Goal: Task Accomplishment & Management: Use online tool/utility

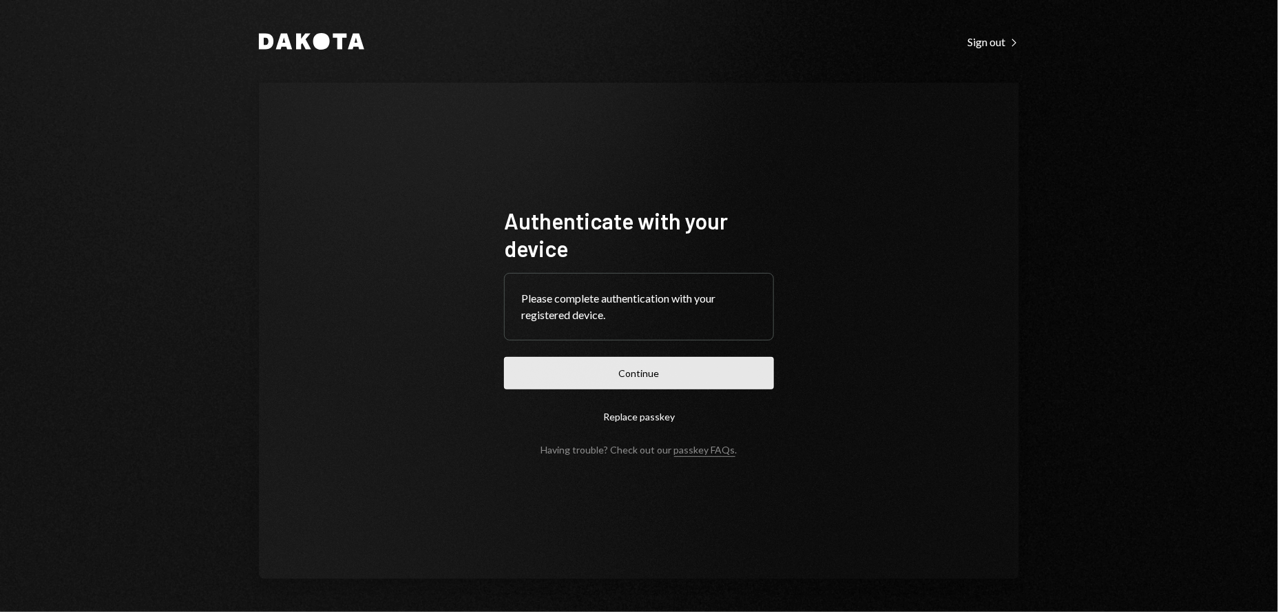
click at [630, 377] on button "Continue" at bounding box center [639, 373] width 270 height 32
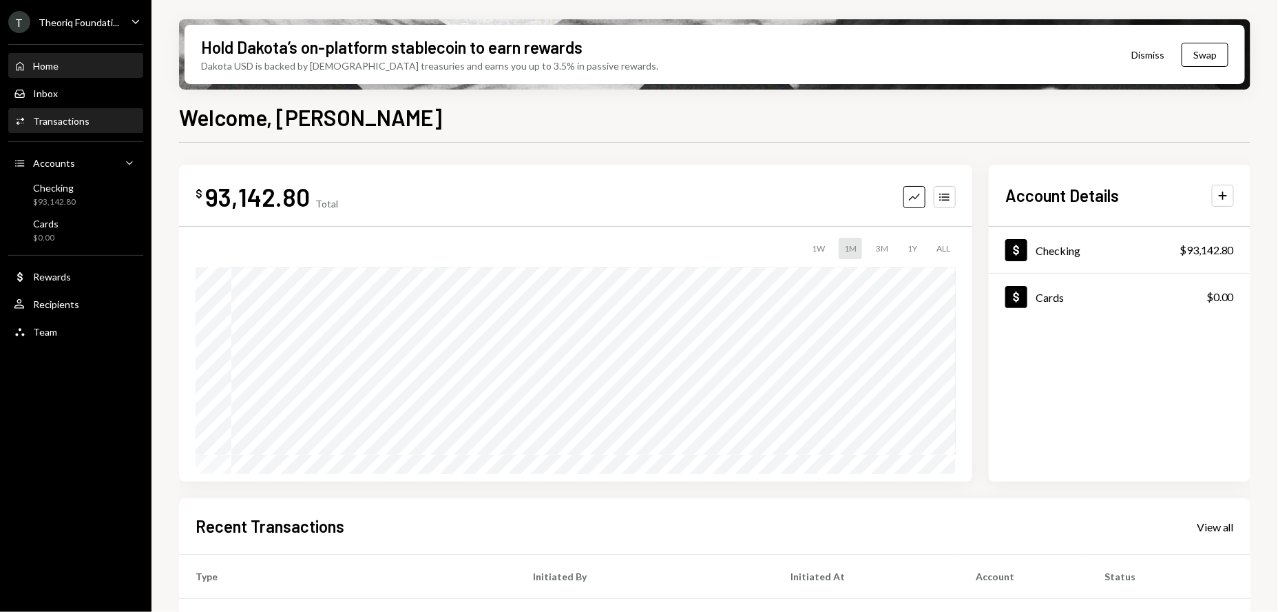
click at [63, 120] on div "Transactions" at bounding box center [61, 121] width 56 height 12
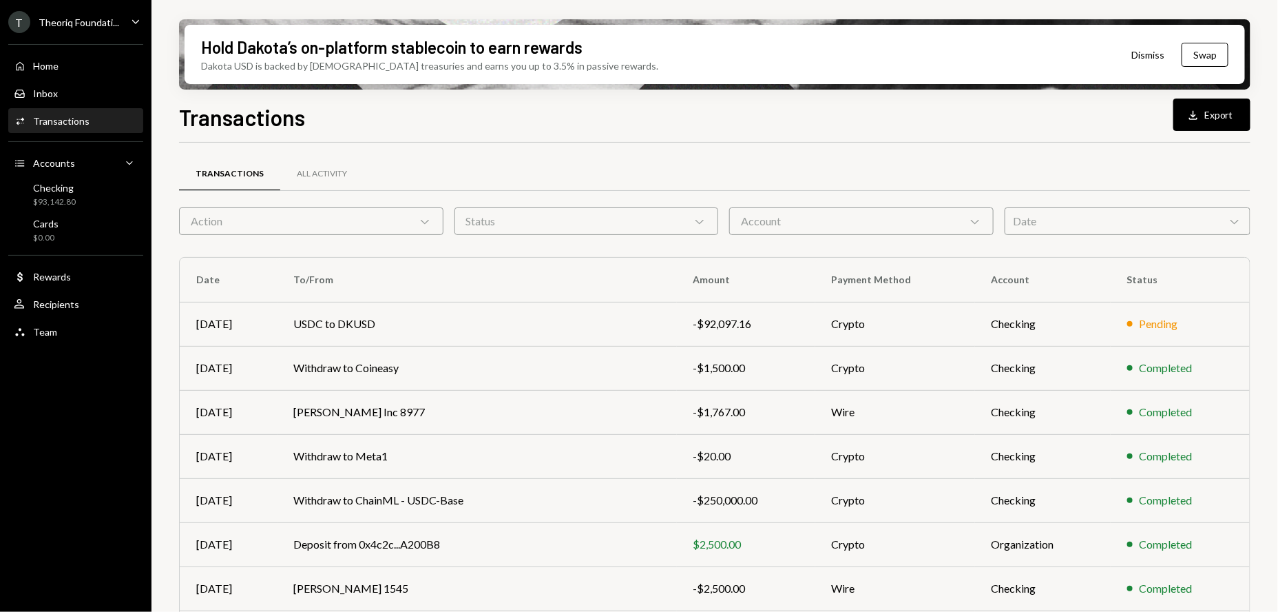
click at [1072, 236] on div "Transactions All Activity Action Chevron Down Status Chevron Down Account Chevr…" at bounding box center [715, 483] width 1072 height 636
click at [1072, 225] on div "Date Chevron Down" at bounding box center [1128, 221] width 246 height 28
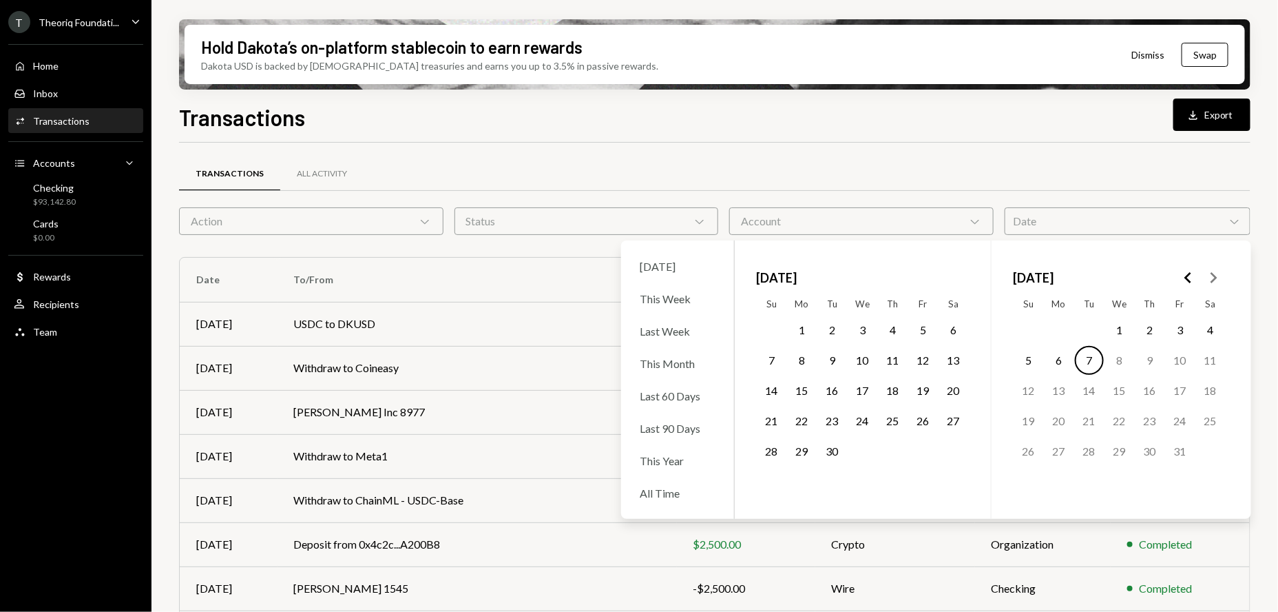
click at [805, 328] on button "1" at bounding box center [802, 329] width 29 height 29
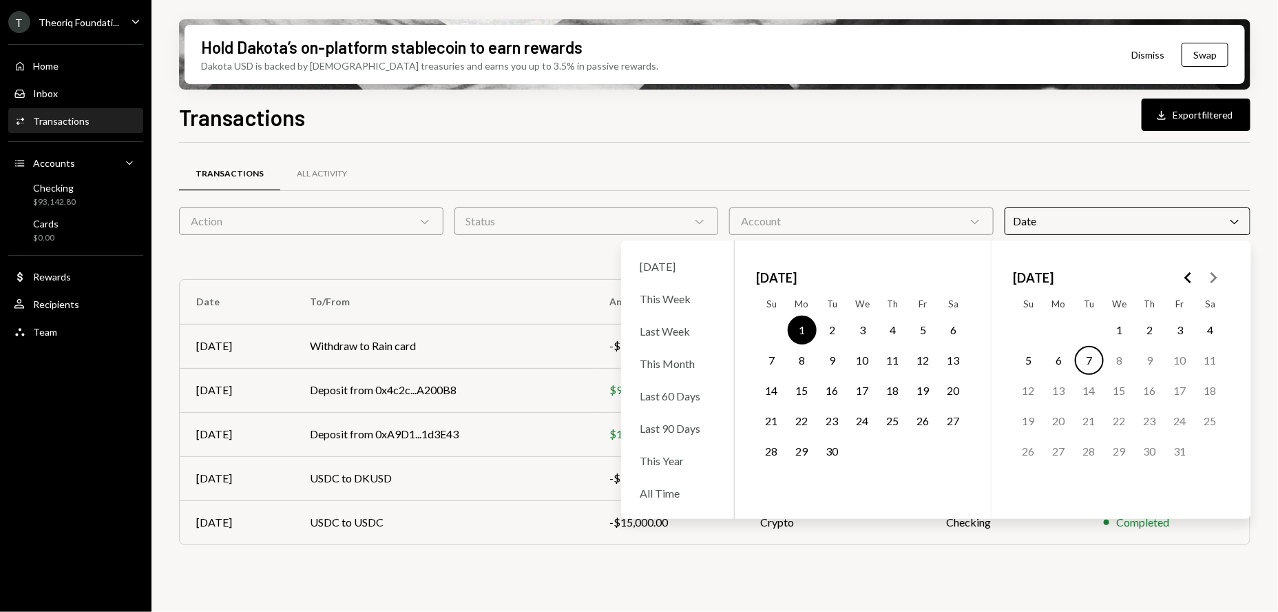
click at [835, 451] on button "30" at bounding box center [832, 451] width 29 height 29
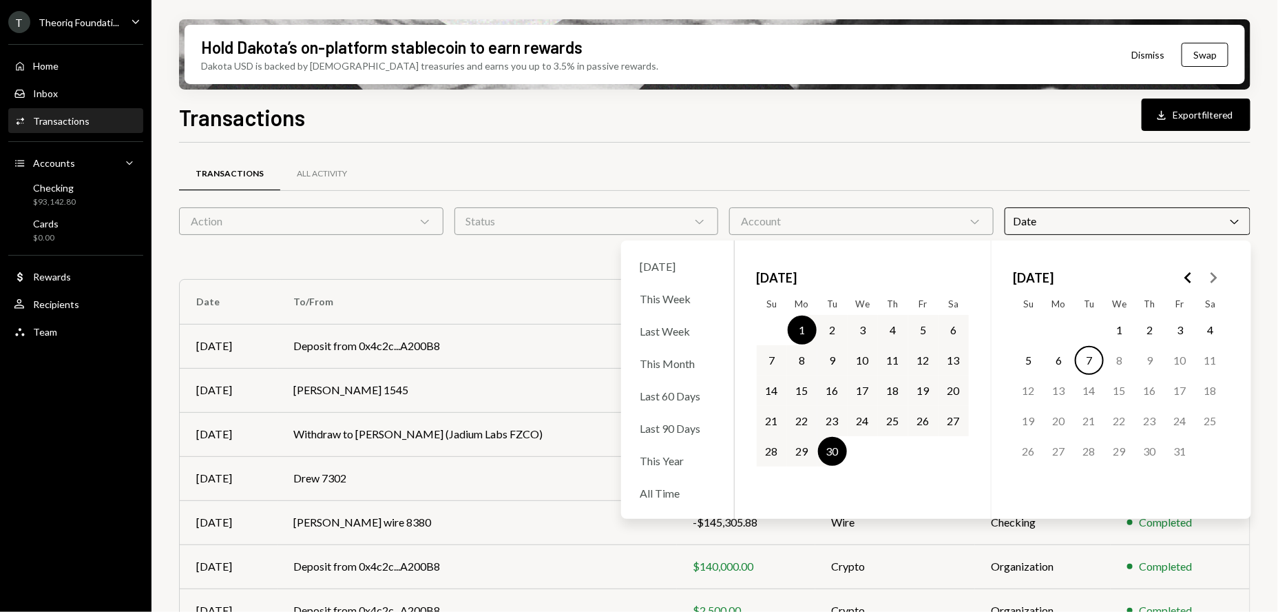
click at [1076, 192] on div "Transactions All Activity" at bounding box center [715, 181] width 1072 height 51
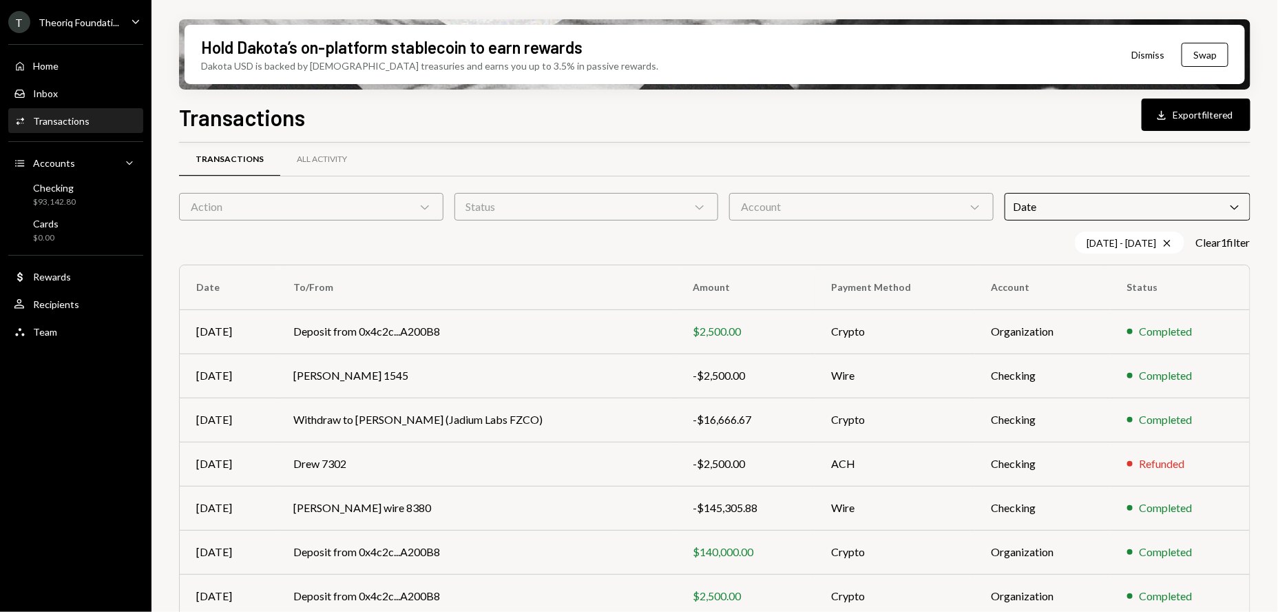
scroll to position [11, 0]
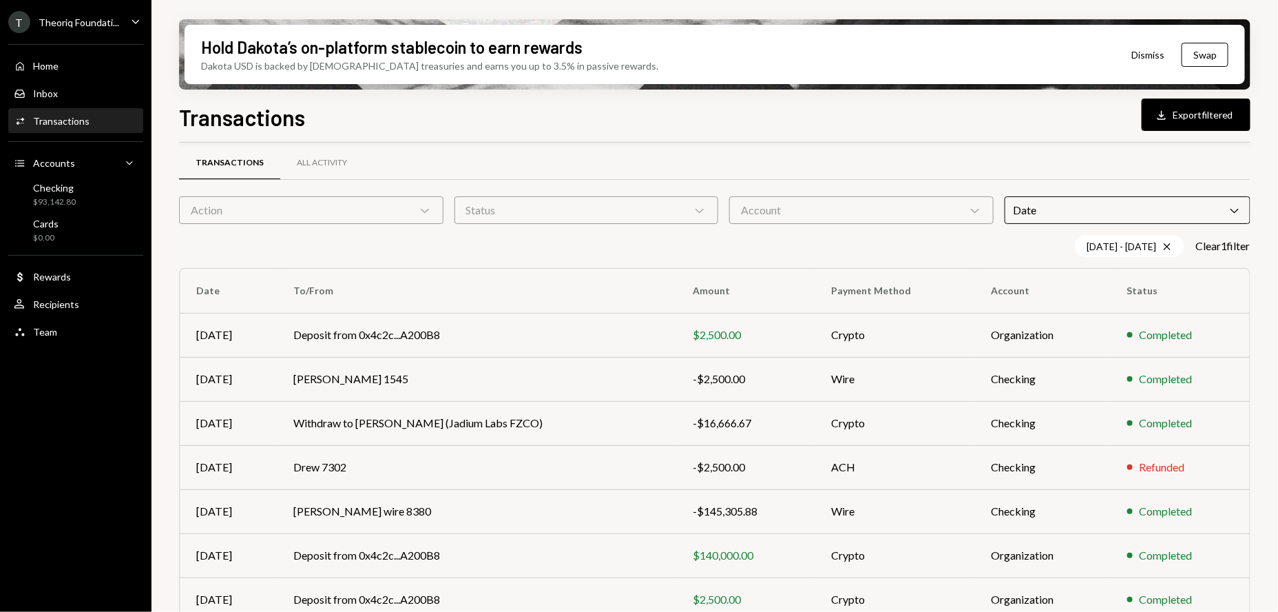
click at [1202, 105] on button "Download Export filtered" at bounding box center [1196, 114] width 109 height 32
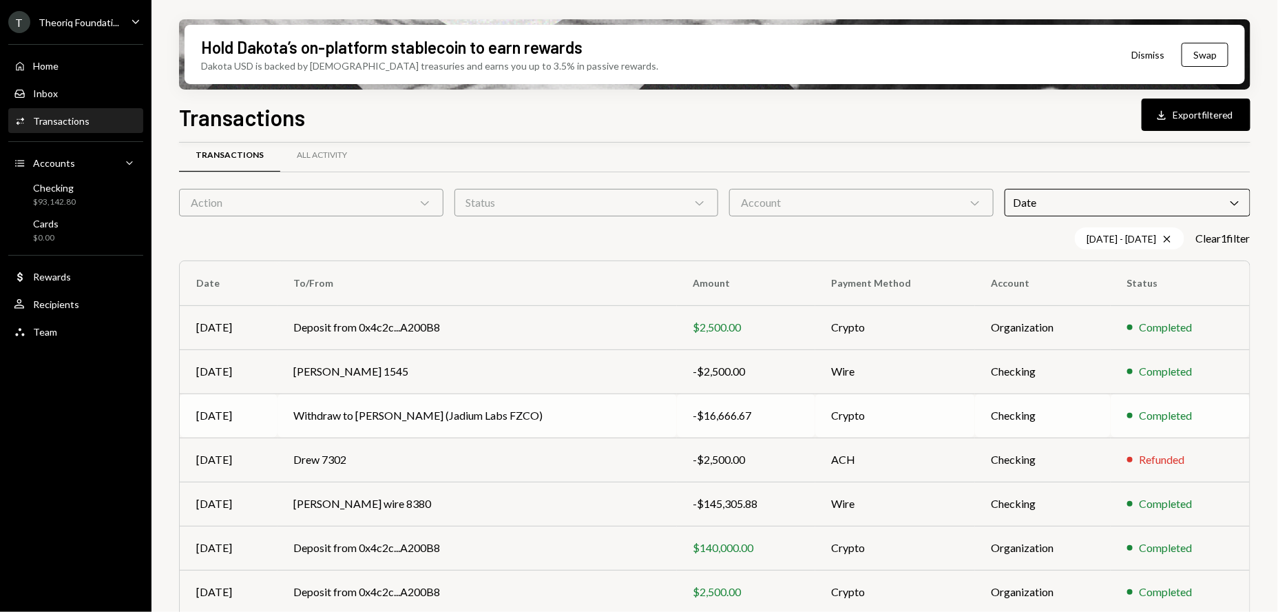
scroll to position [10, 0]
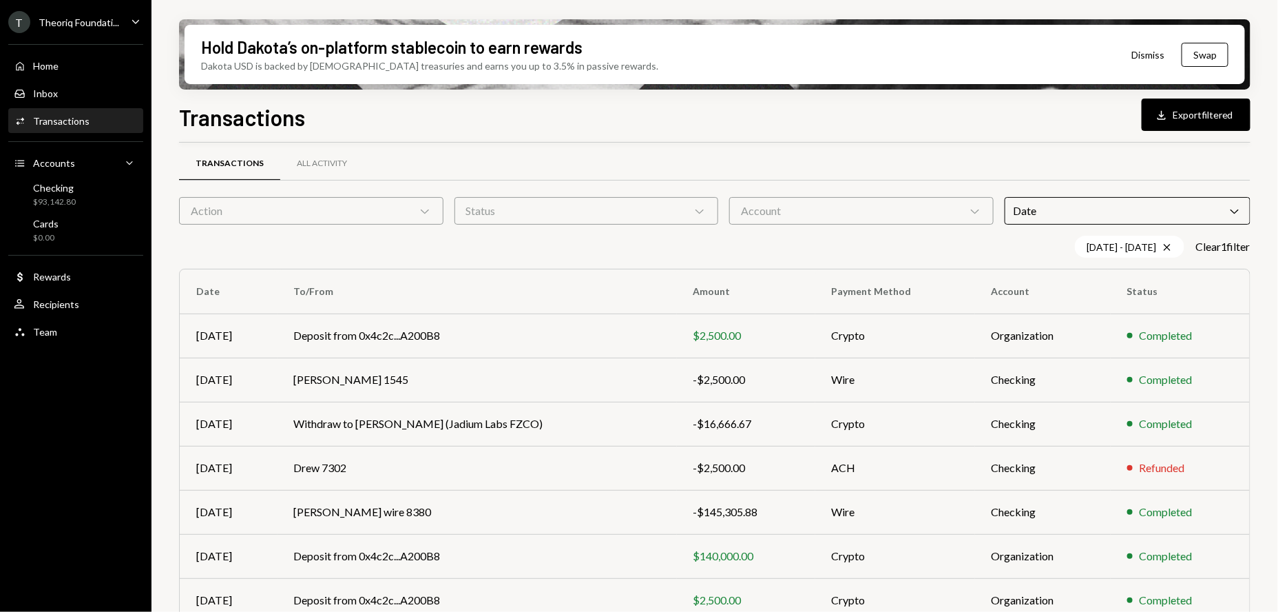
click at [905, 121] on div "Transactions Download Export filtered" at bounding box center [715, 116] width 1072 height 30
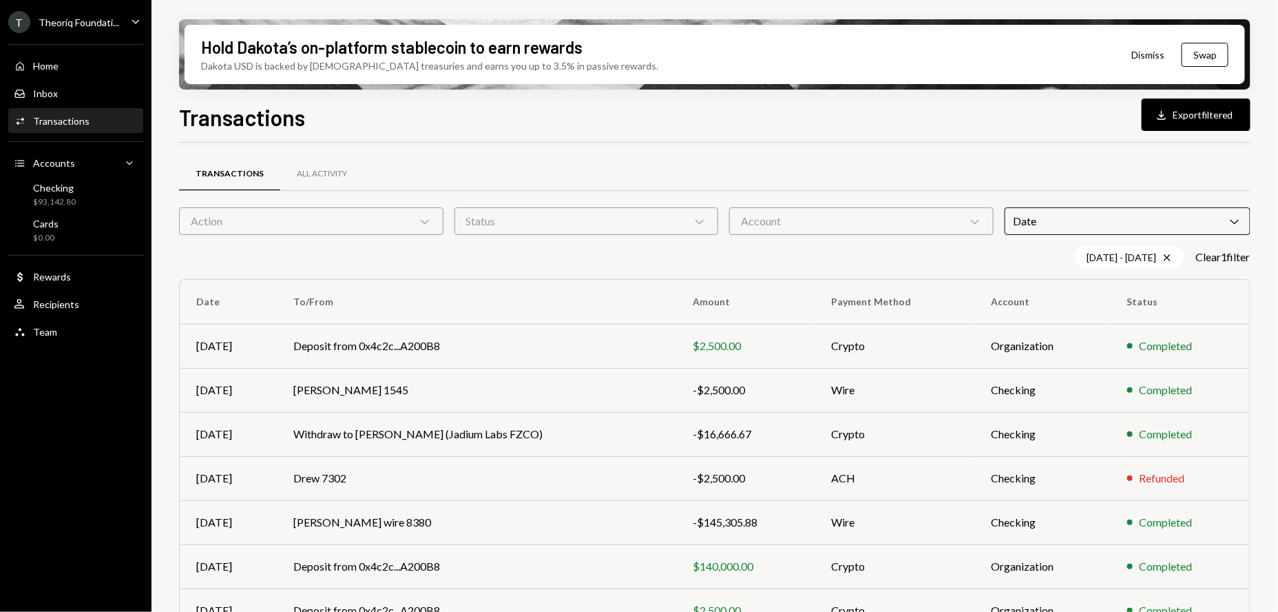
scroll to position [1, 0]
